Goal: Navigation & Orientation: Find specific page/section

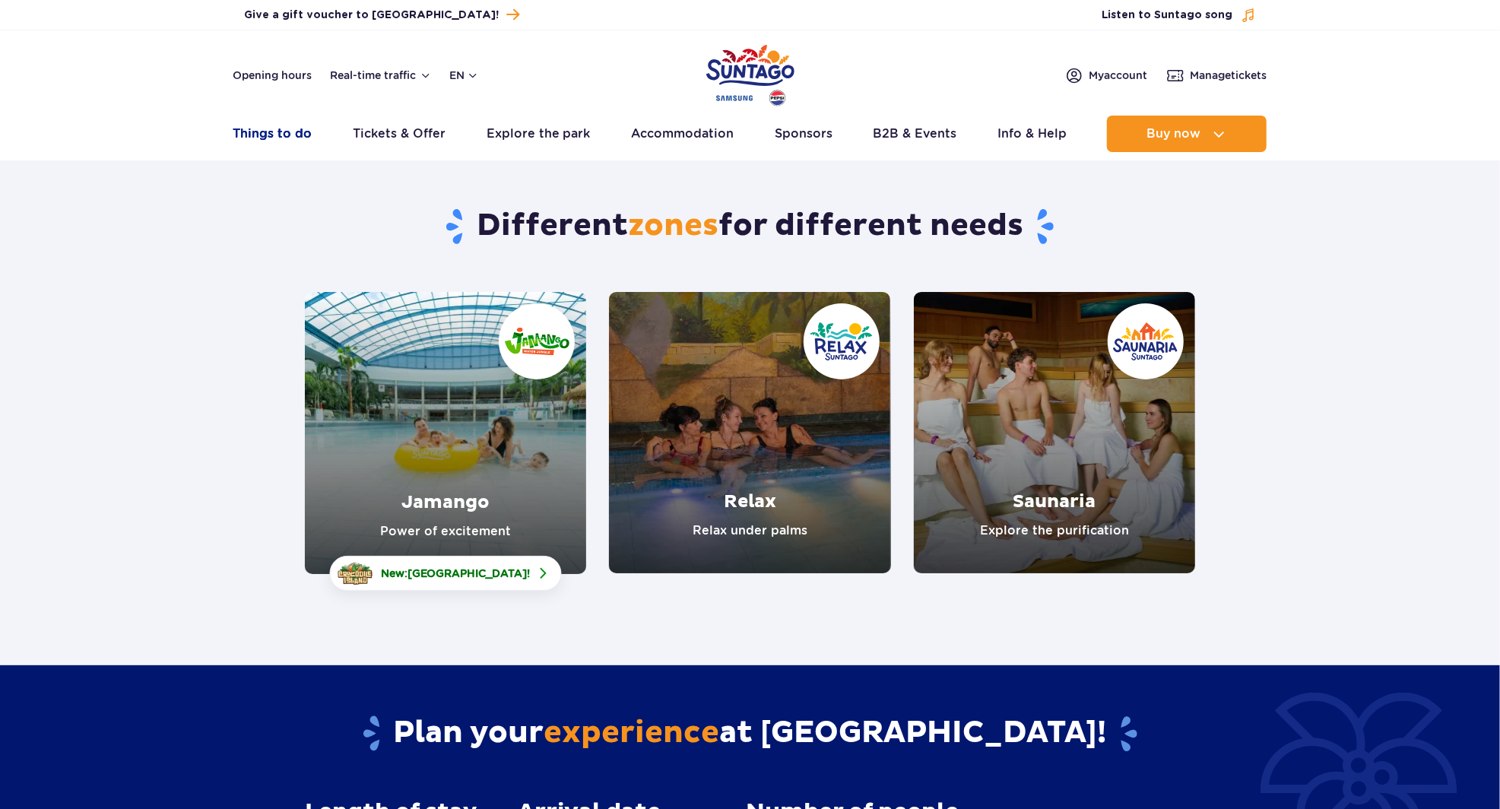
click at [272, 146] on link "Things to do" at bounding box center [272, 134] width 79 height 36
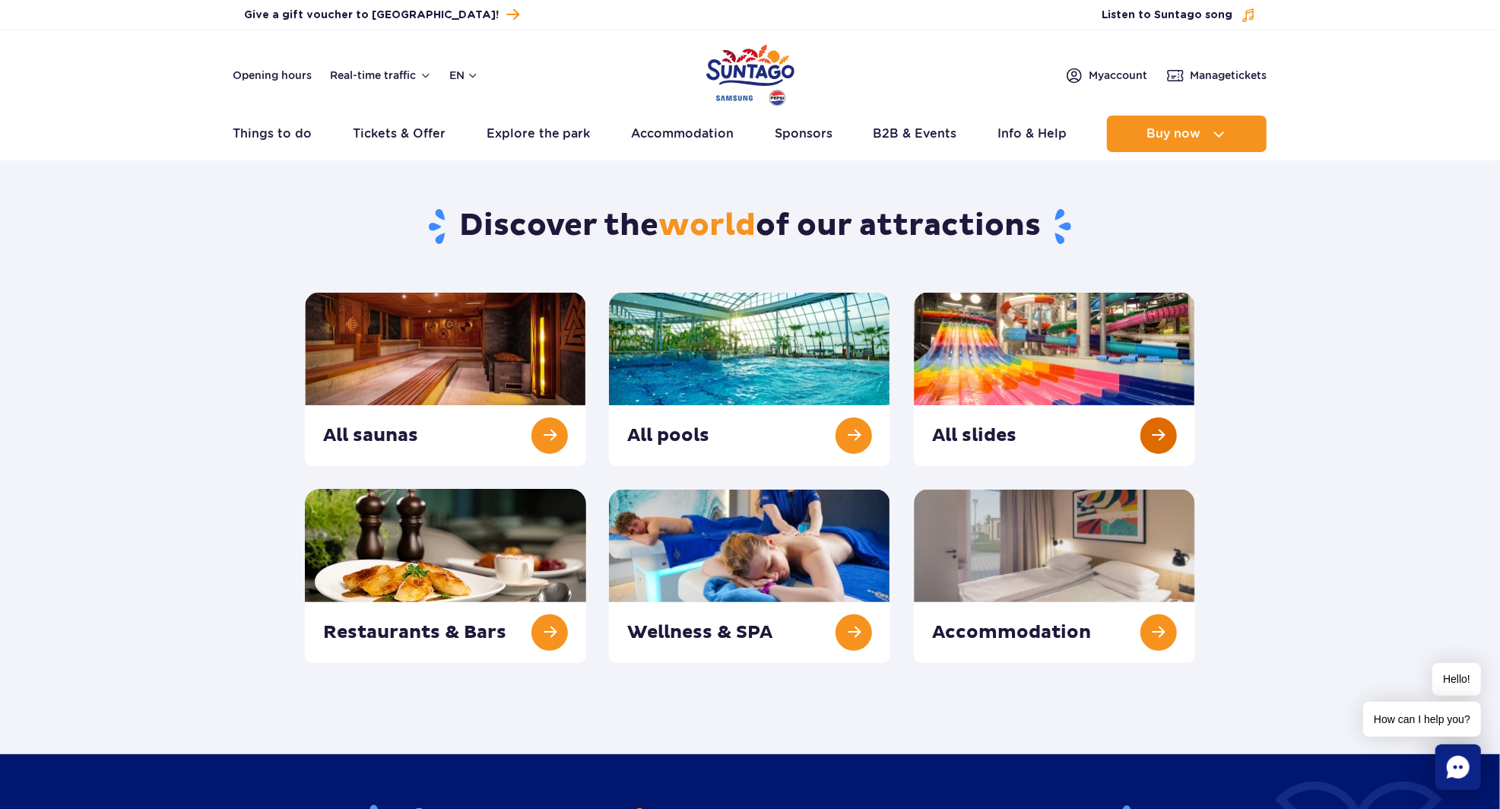
click at [975, 396] on link at bounding box center [1054, 379] width 281 height 174
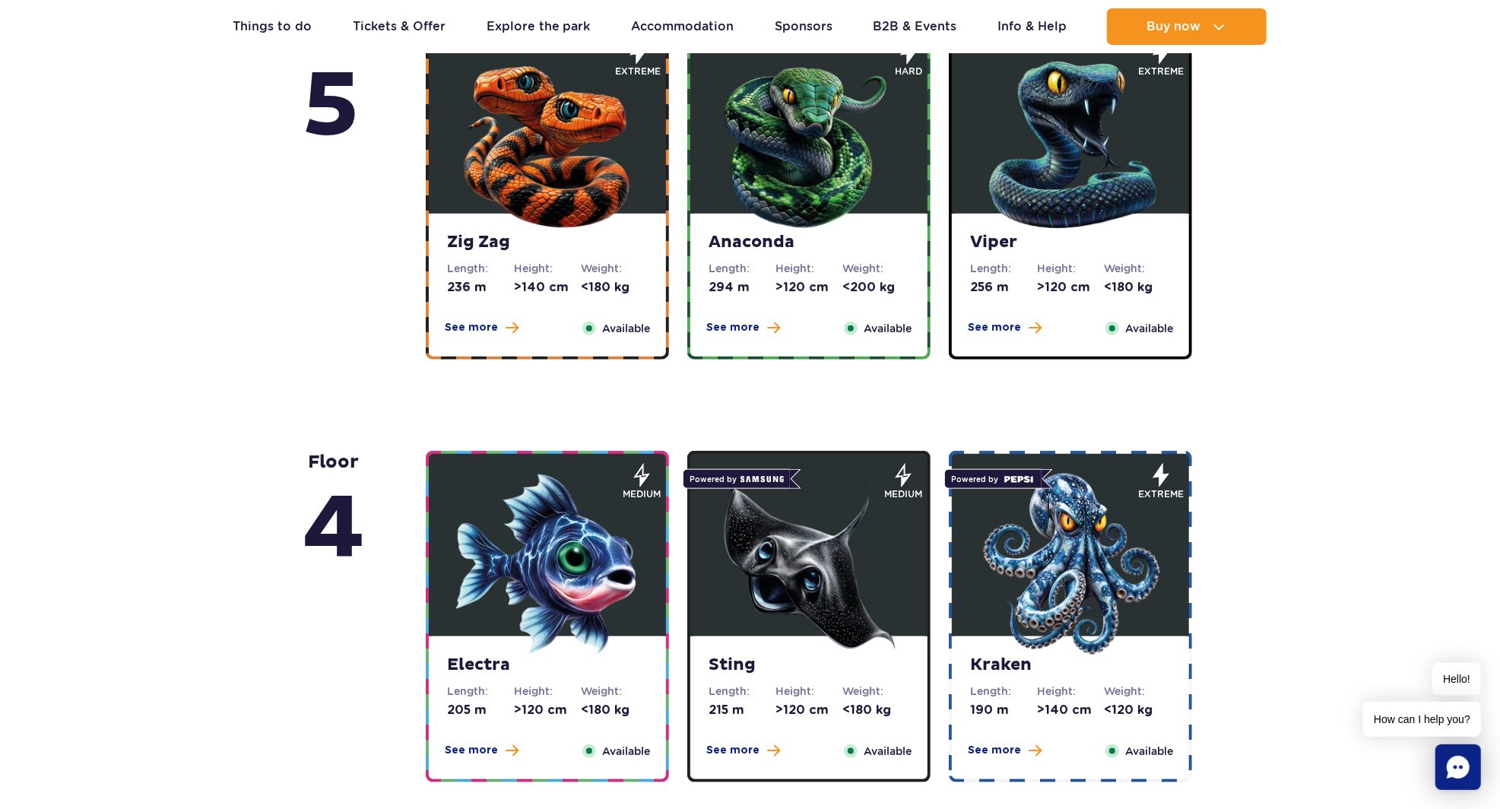
scroll to position [1067, 0]
